Goal: Information Seeking & Learning: Learn about a topic

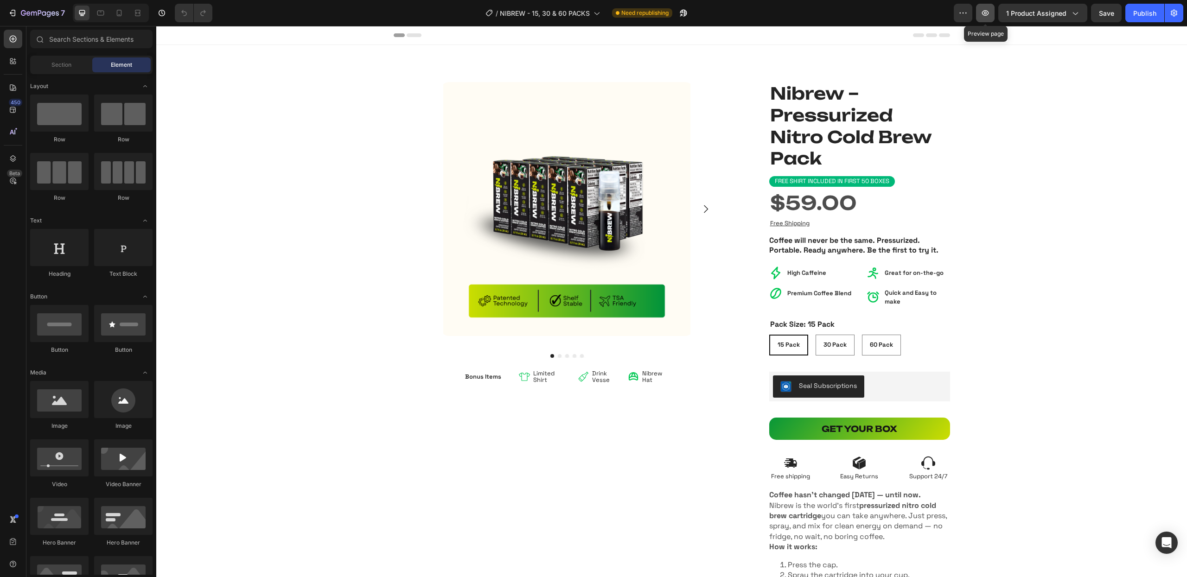
click at [989, 13] on icon "button" at bounding box center [985, 13] width 7 height 6
click at [794, 344] on div "15 Pack" at bounding box center [788, 345] width 37 height 15
click at [769, 335] on input "15 Pack 15 Pack 15 Pack" at bounding box center [769, 334] width 0 height 0
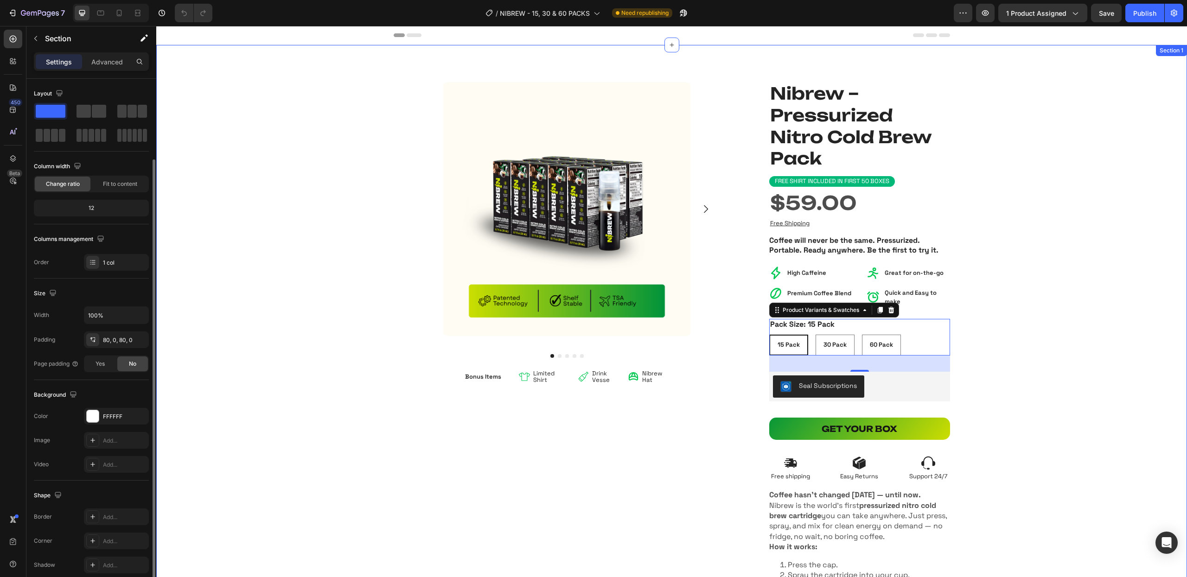
click at [259, 151] on div "Nibrew – Pressurized Nitro Cold Brew Pack Product Title Product Images Bonus It…" at bounding box center [671, 350] width 1031 height 537
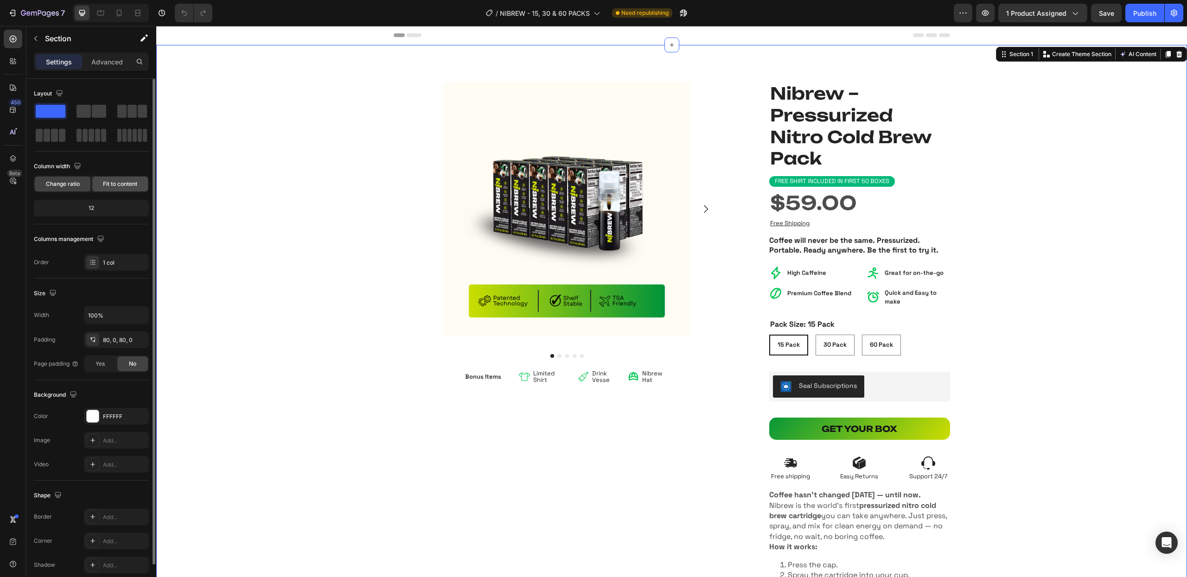
click at [119, 188] on span "Fit to content" at bounding box center [120, 184] width 34 height 8
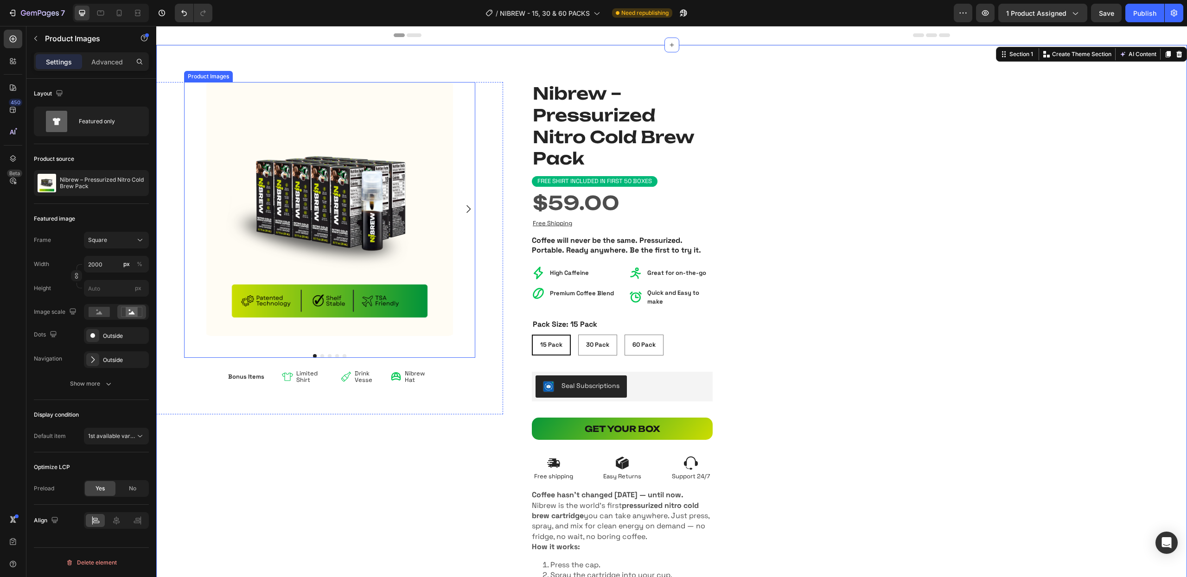
click at [298, 193] on img at bounding box center [330, 209] width 254 height 254
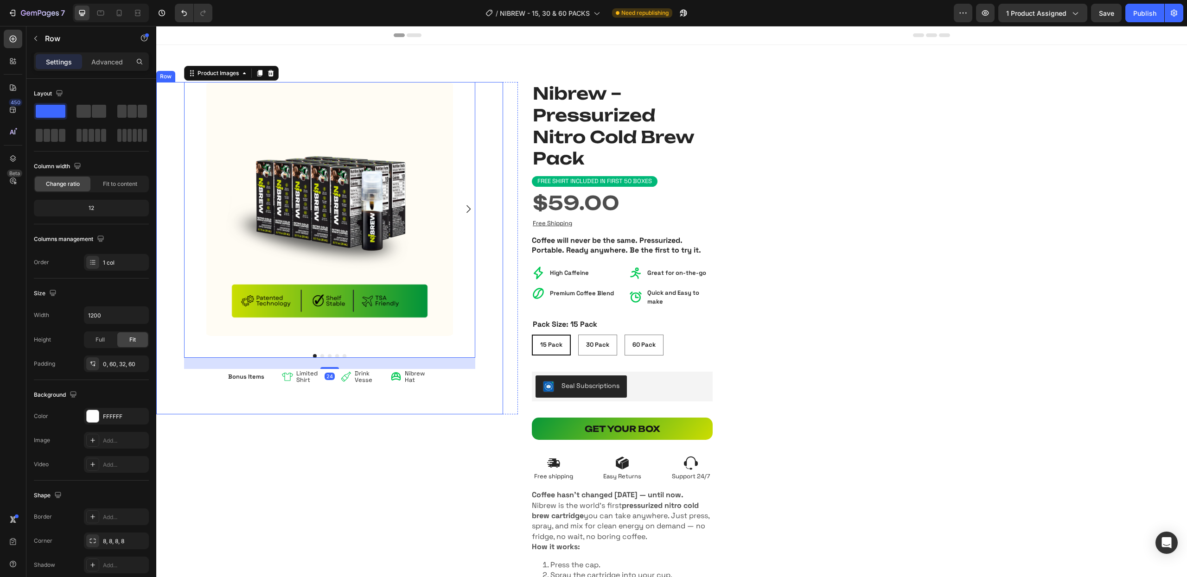
click at [175, 179] on div "Nibrew – Pressurized Nitro Cold Brew Pack Product Title Product Images 24 Bonus…" at bounding box center [329, 248] width 347 height 332
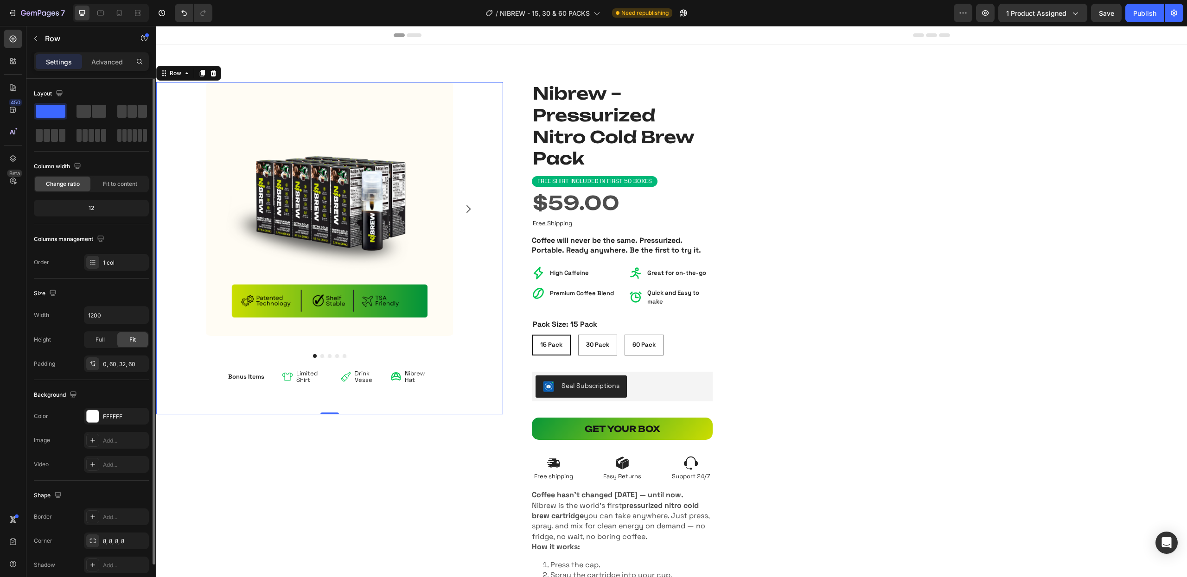
click at [93, 207] on div "12" at bounding box center [91, 208] width 111 height 13
click at [91, 210] on div "12" at bounding box center [91, 208] width 111 height 13
click at [105, 341] on div "Full" at bounding box center [100, 339] width 31 height 15
click at [136, 339] on div "Fit" at bounding box center [132, 339] width 31 height 15
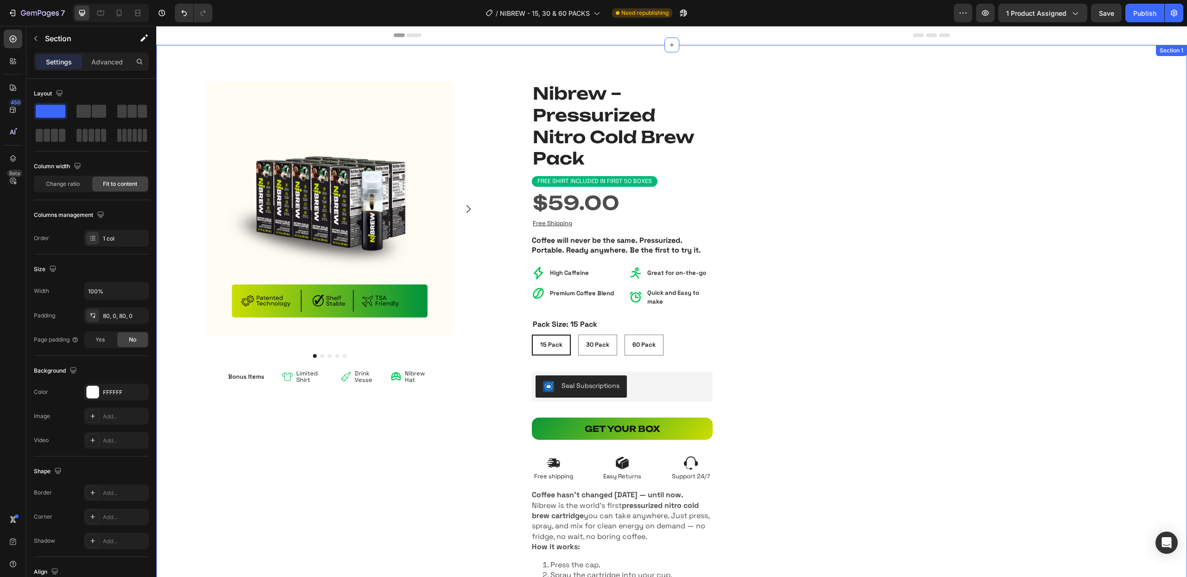
drag, startPoint x: 989, startPoint y: 179, endPoint x: 996, endPoint y: 170, distance: 11.2
click at [989, 179] on div "Nibrew – Pressurized Nitro Cold Brew Pack Product Title Product Images Bonus It…" at bounding box center [671, 350] width 1031 height 611
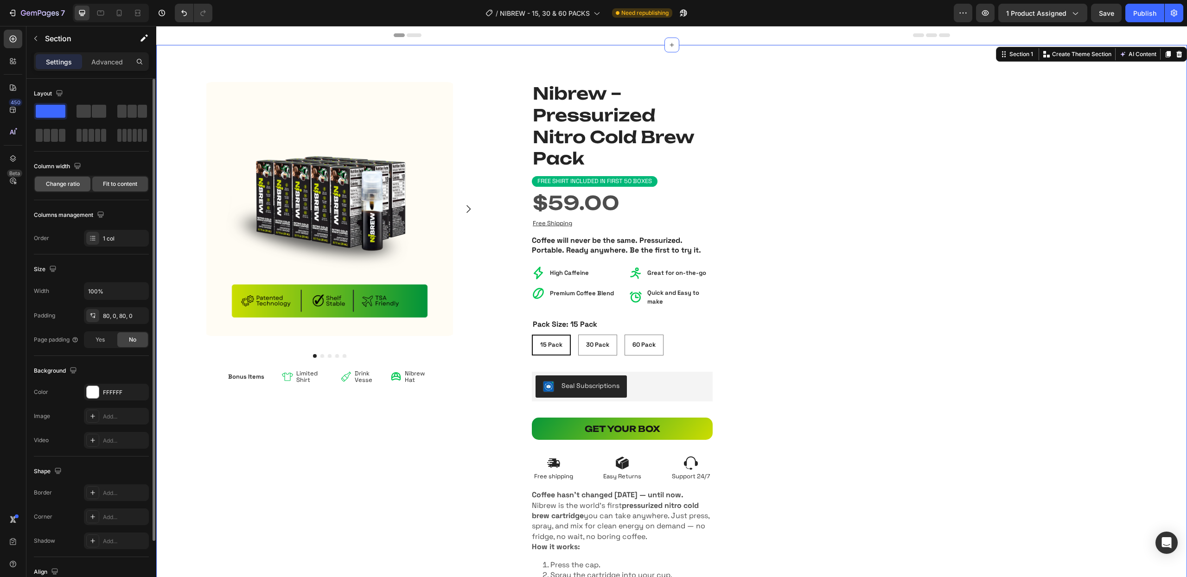
drag, startPoint x: 69, startPoint y: 186, endPoint x: 88, endPoint y: 182, distance: 19.5
click at [69, 187] on span "Change ratio" at bounding box center [63, 184] width 34 height 8
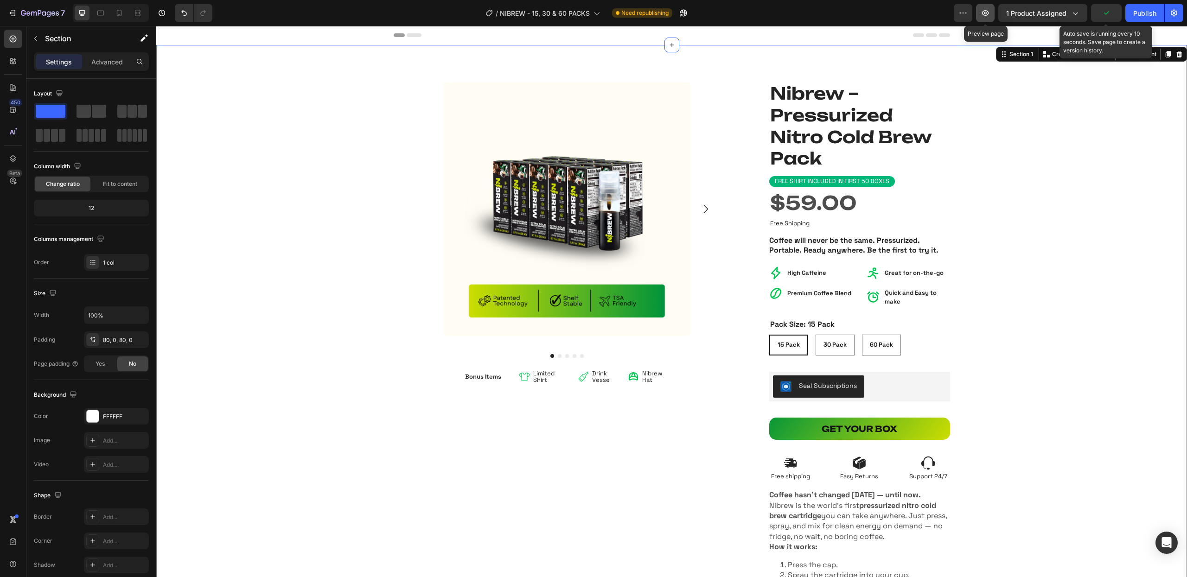
click at [984, 16] on icon "button" at bounding box center [985, 12] width 9 height 9
click at [826, 207] on div "$59.00" at bounding box center [859, 202] width 181 height 21
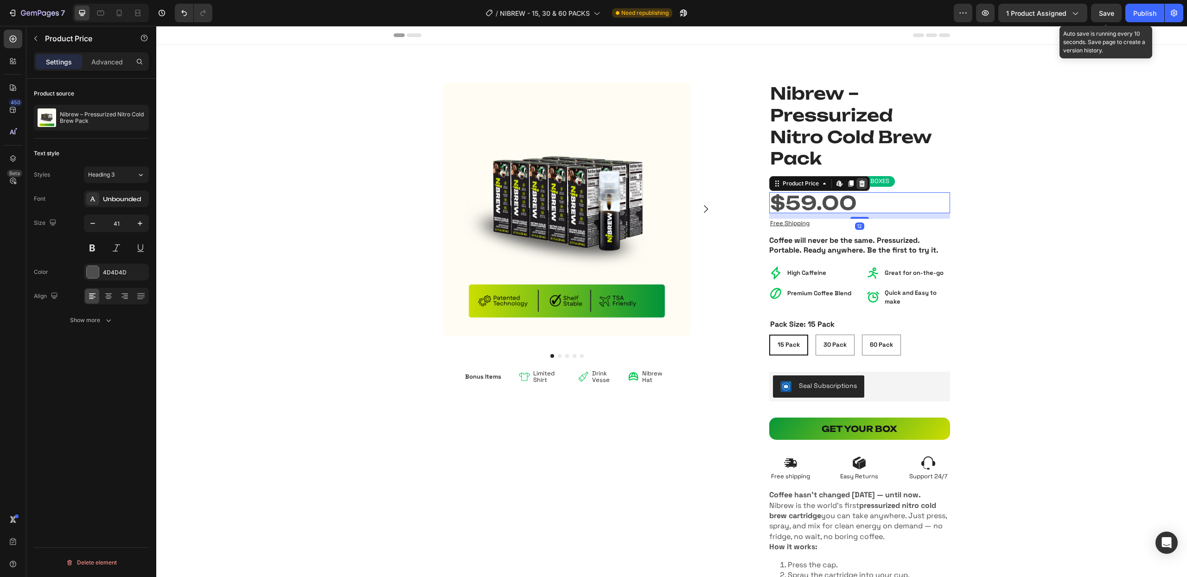
click at [858, 185] on icon at bounding box center [861, 183] width 7 height 7
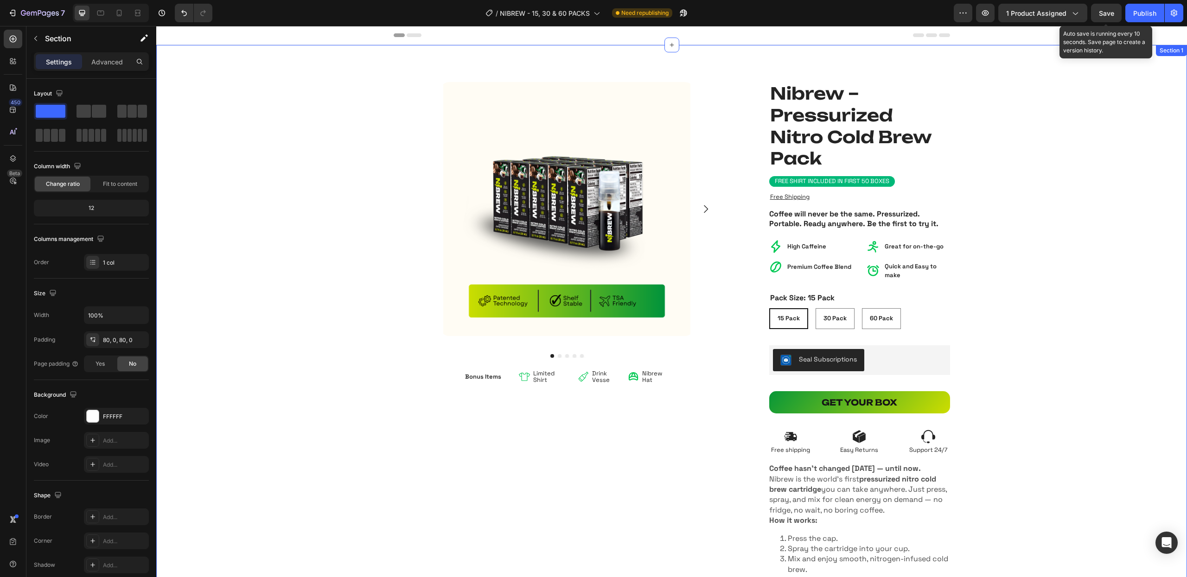
click at [1052, 213] on div "Nibrew – Pressurized Nitro Cold Brew Pack Product Title Product Images Bonus It…" at bounding box center [671, 337] width 1031 height 510
click at [860, 180] on p "FREE SHIRT INCLUDED IN first 50 boxes" at bounding box center [832, 182] width 115 height 8
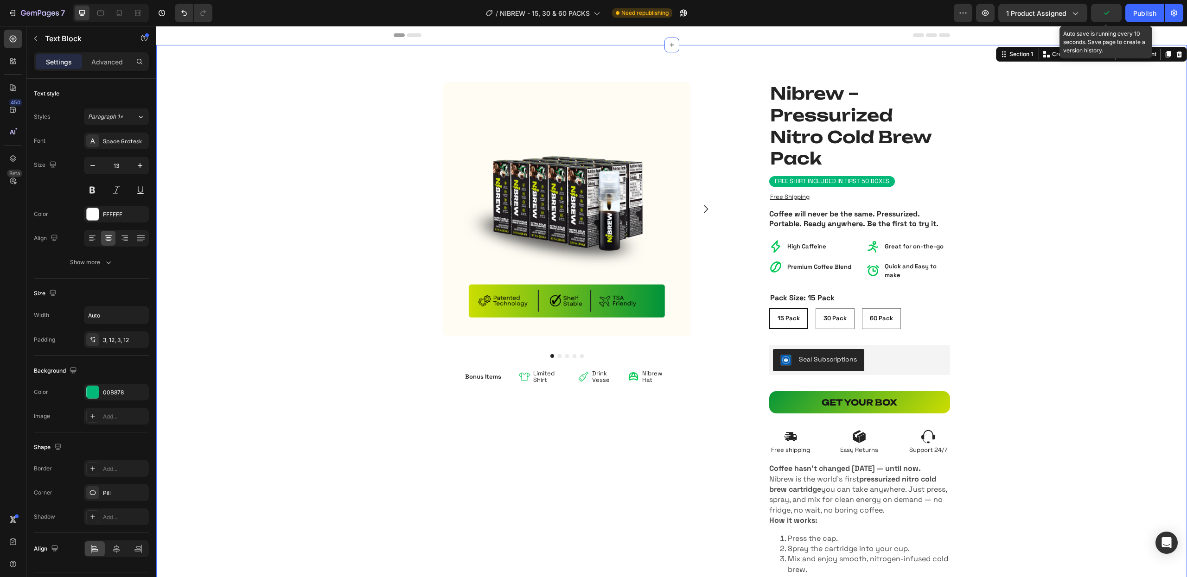
click at [1044, 171] on div "Nibrew – Pressurized Nitro Cold Brew Pack Product Title Product Images Bonus It…" at bounding box center [671, 337] width 1031 height 510
